Goal: Task Accomplishment & Management: Manage account settings

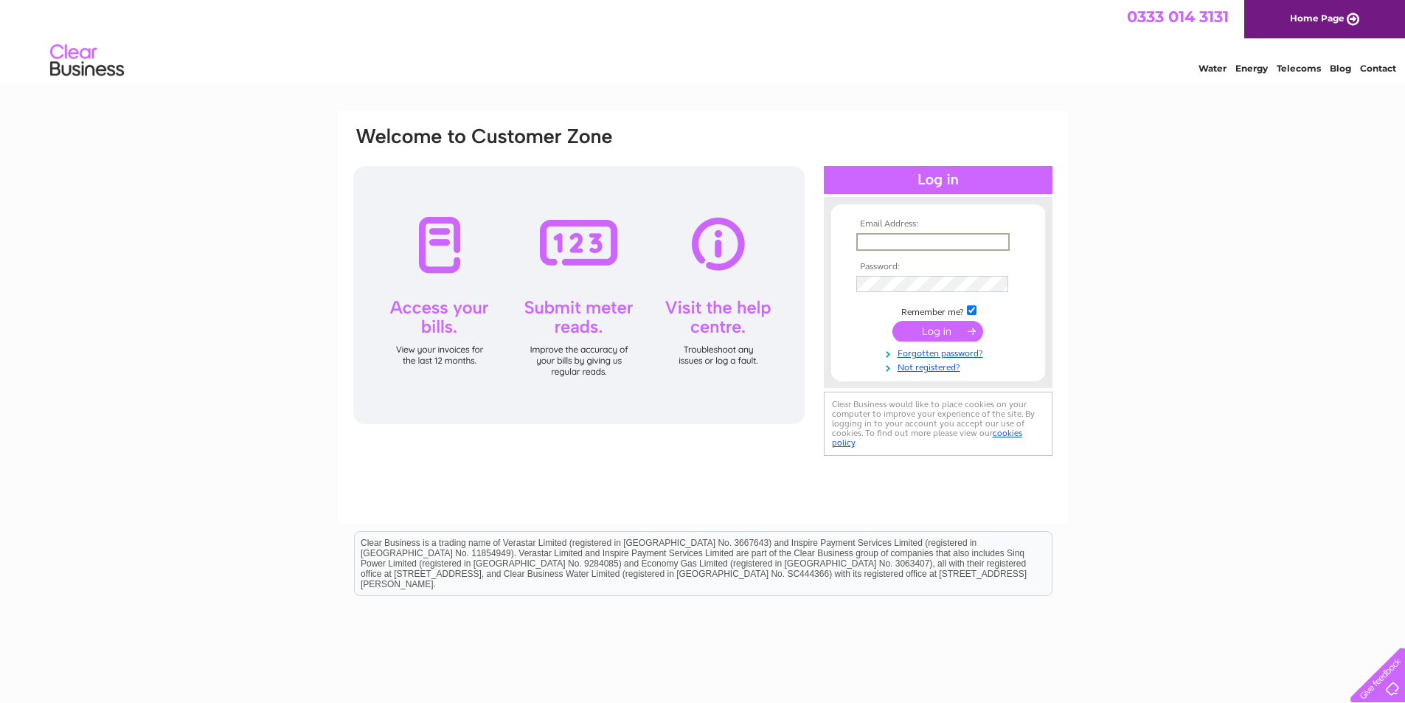
click at [899, 237] on input "text" at bounding box center [932, 242] width 153 height 18
type input "claire@smartmoveestateagents.co.uk"
click at [927, 327] on input "submit" at bounding box center [937, 329] width 91 height 21
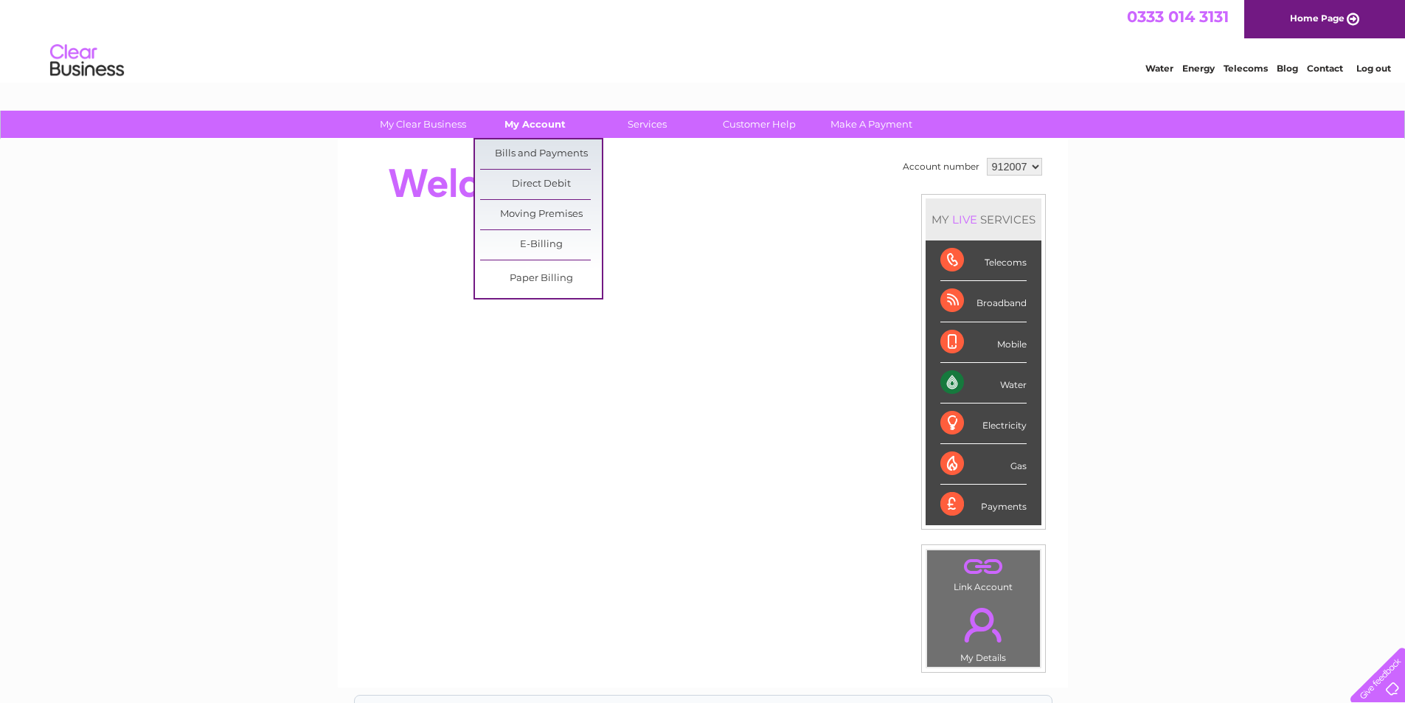
click at [548, 122] on link "My Account" at bounding box center [535, 124] width 122 height 27
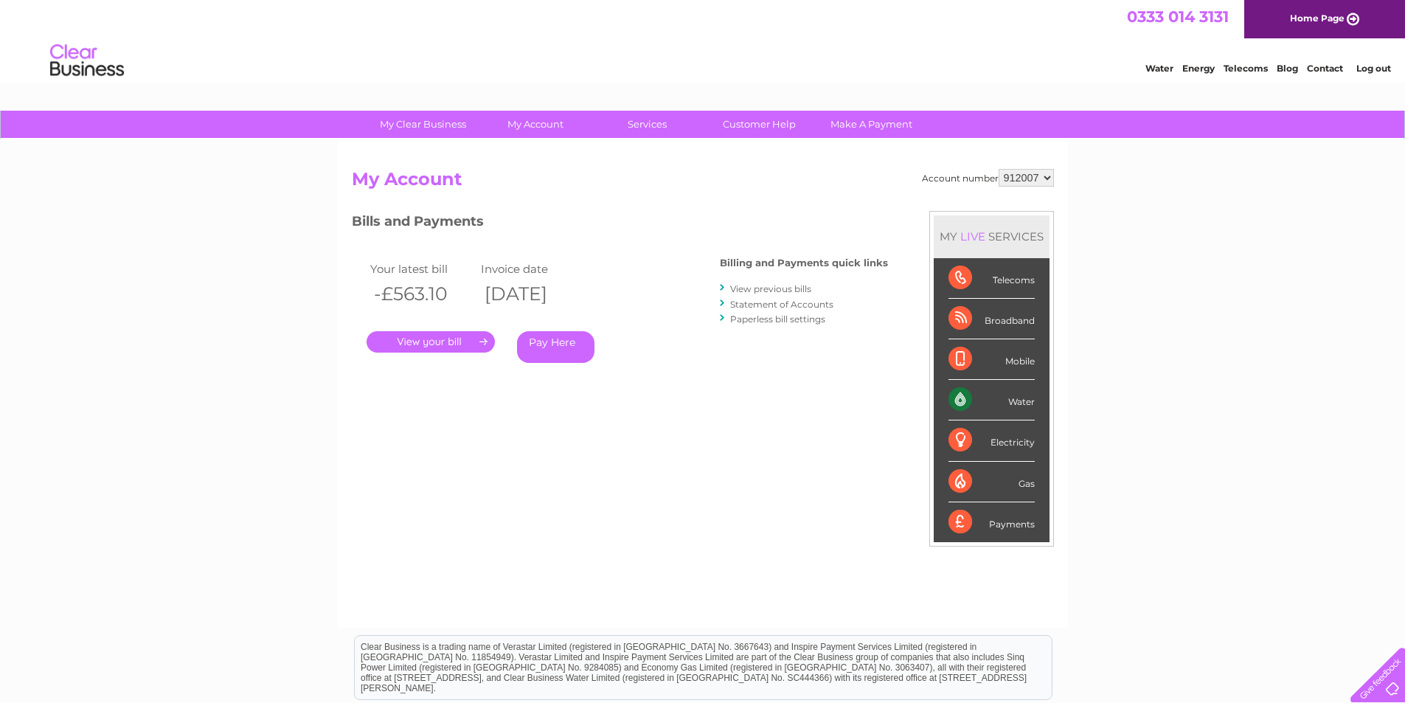
click at [423, 344] on link "." at bounding box center [431, 341] width 128 height 21
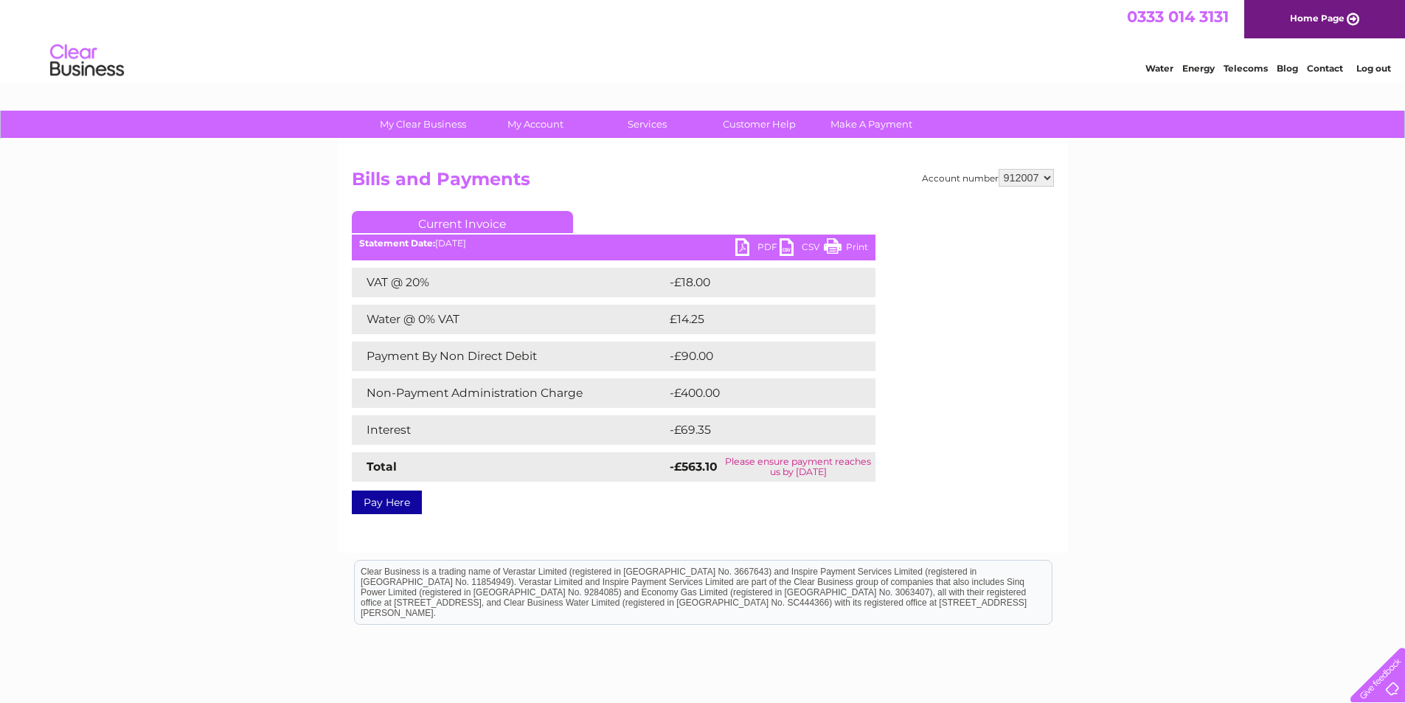
click at [740, 243] on link "PDF" at bounding box center [757, 248] width 44 height 21
click at [746, 243] on link "PDF" at bounding box center [757, 248] width 44 height 21
click at [382, 504] on link "Pay Here" at bounding box center [387, 502] width 70 height 24
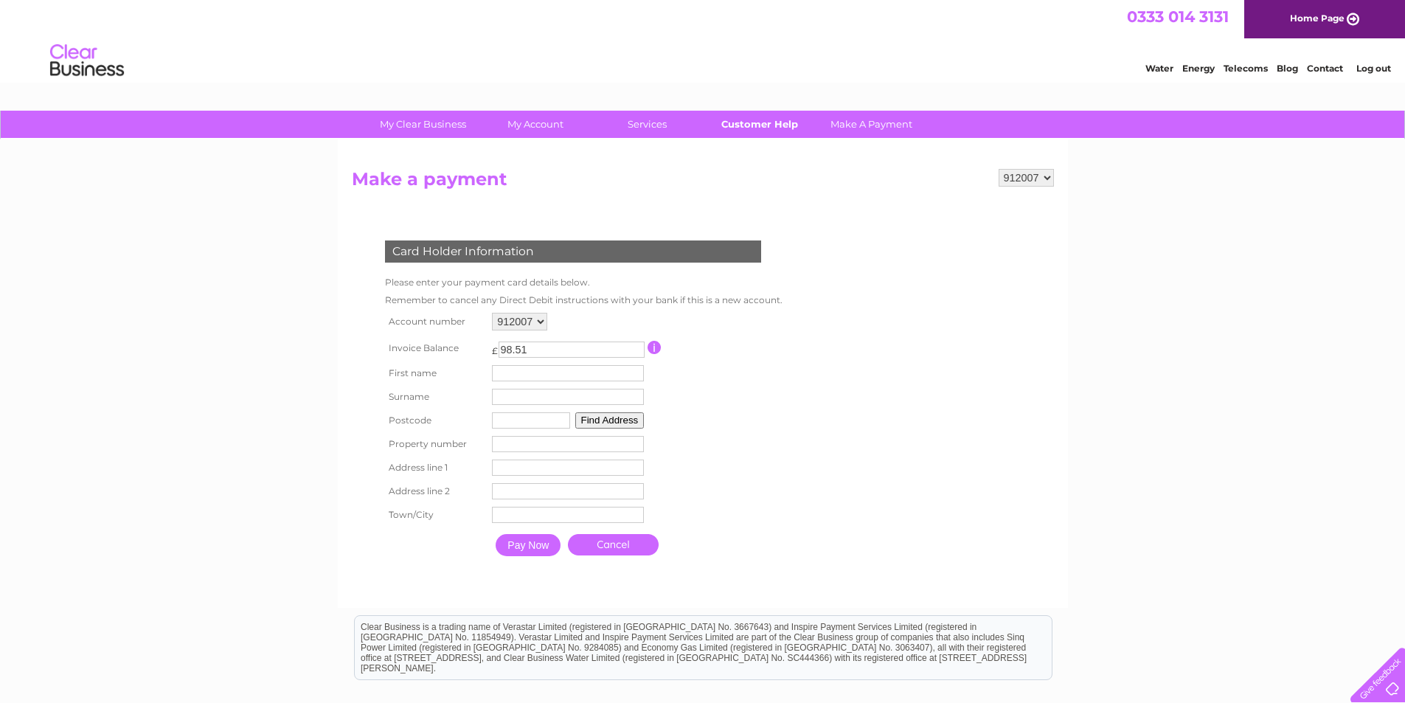
click at [780, 118] on link "Customer Help" at bounding box center [759, 124] width 122 height 27
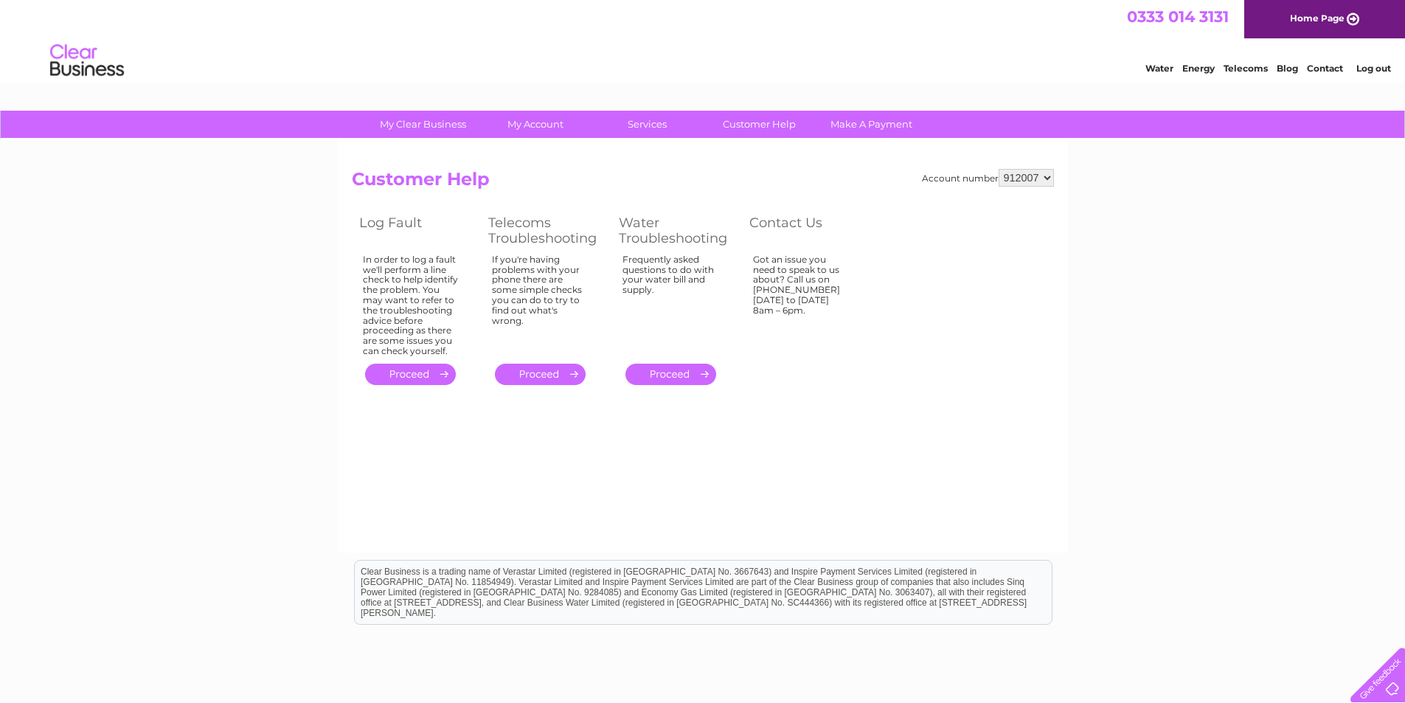
click at [175, 379] on div "My Clear Business Login Details My Details My Preferences Link Account My Accou…" at bounding box center [702, 458] width 1405 height 694
click at [1373, 68] on link "Log out" at bounding box center [1373, 68] width 35 height 11
